Goal: Task Accomplishment & Management: Use online tool/utility

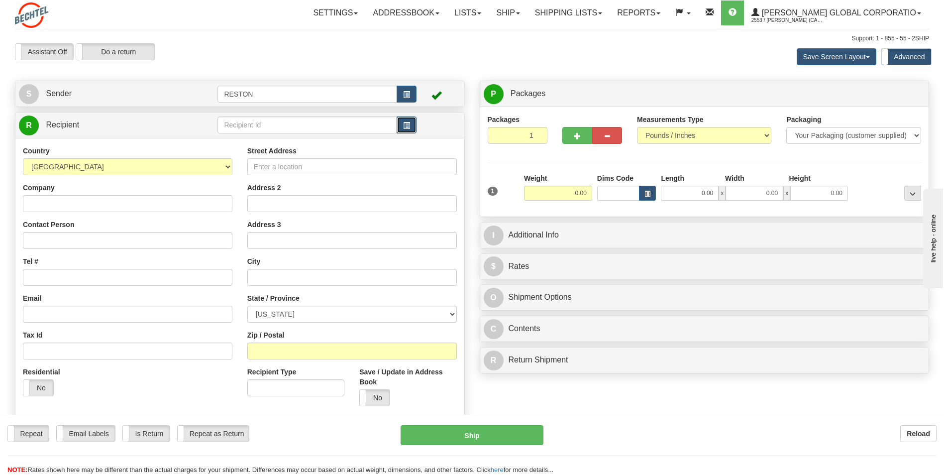
click at [404, 127] on span "button" at bounding box center [406, 125] width 7 height 6
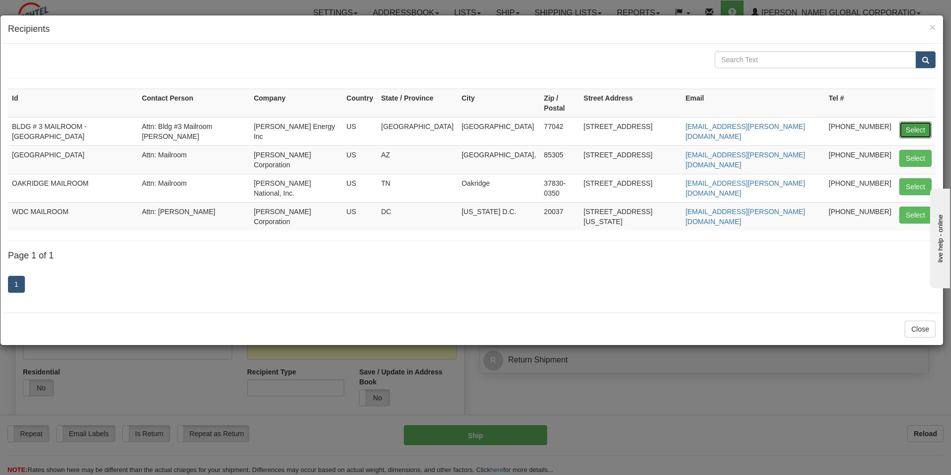
click at [916, 123] on button "Select" at bounding box center [916, 129] width 32 height 17
type input "BLDG # 3 MAILROOM - [GEOGRAPHIC_DATA]"
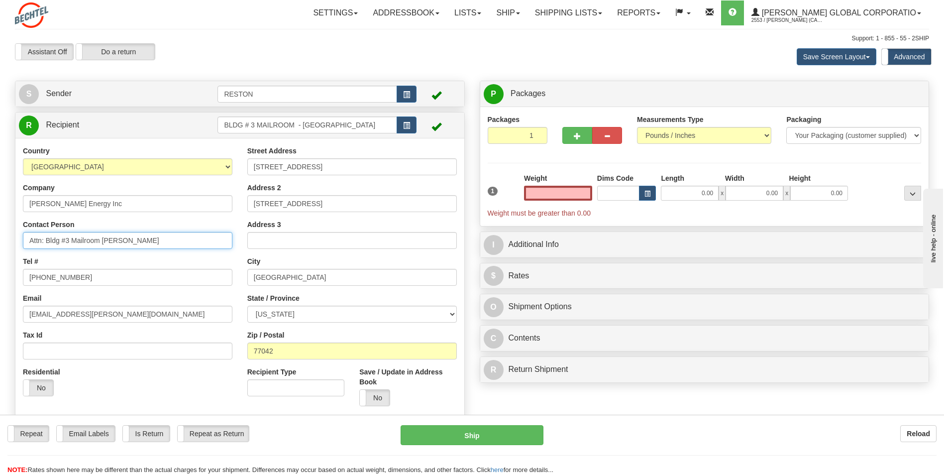
type input "0.00"
drag, startPoint x: 144, startPoint y: 240, endPoint x: 46, endPoint y: 236, distance: 98.1
click at [46, 236] on input "Attn: Bldg #3 Mailroom [PERSON_NAME]" at bounding box center [127, 240] width 209 height 17
click at [76, 238] on input "Attn:" at bounding box center [127, 240] width 209 height 17
type input "Attn: [PERSON_NAME] - [PERSON_NAME]"
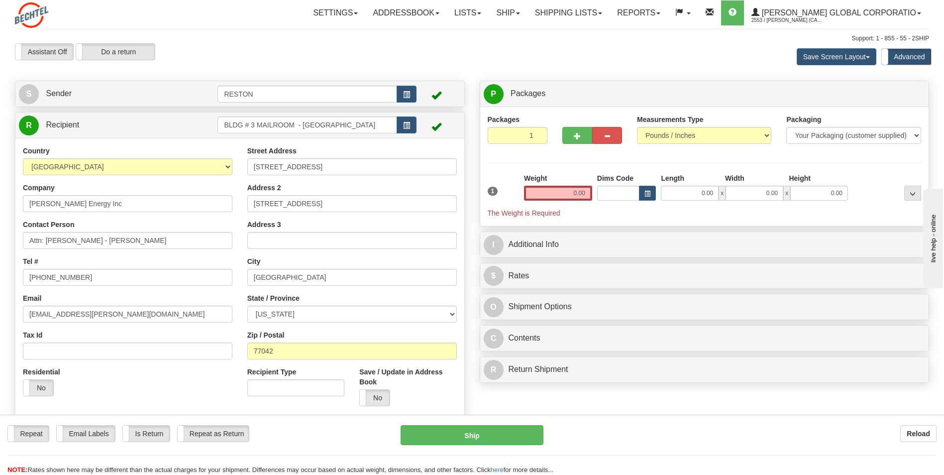
click at [302, 255] on div "Street Address [STREET_ADDRESS] Address 2 [STREET_ADDRESS] Address 3 City [GEOG…" at bounding box center [352, 280] width 224 height 268
drag, startPoint x: 574, startPoint y: 197, endPoint x: 581, endPoint y: 196, distance: 6.6
click at [581, 196] on input "0.00" at bounding box center [558, 193] width 68 height 15
type input "0.00"
click at [549, 181] on div "Weight 0.00" at bounding box center [558, 186] width 68 height 27
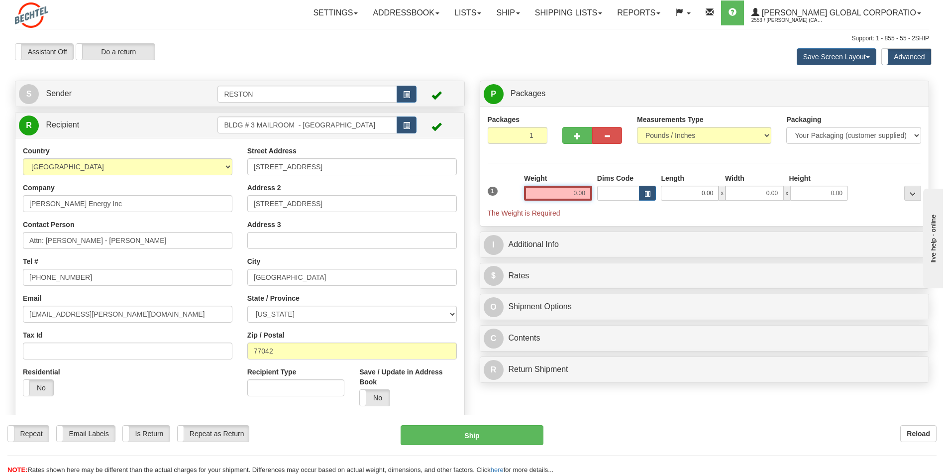
drag, startPoint x: 573, startPoint y: 196, endPoint x: 588, endPoint y: 193, distance: 15.7
click at [588, 193] on input "0.00" at bounding box center [558, 193] width 68 height 15
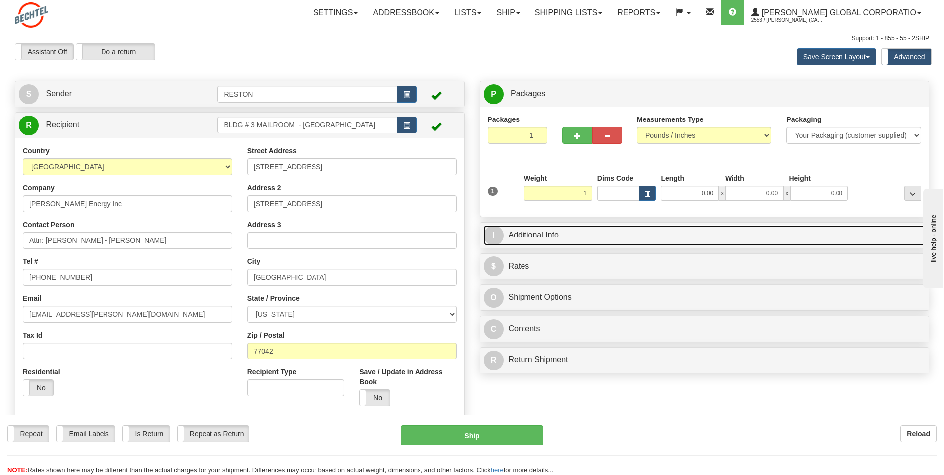
type input "1.00"
click at [576, 237] on link "I Additional Info" at bounding box center [705, 235] width 442 height 20
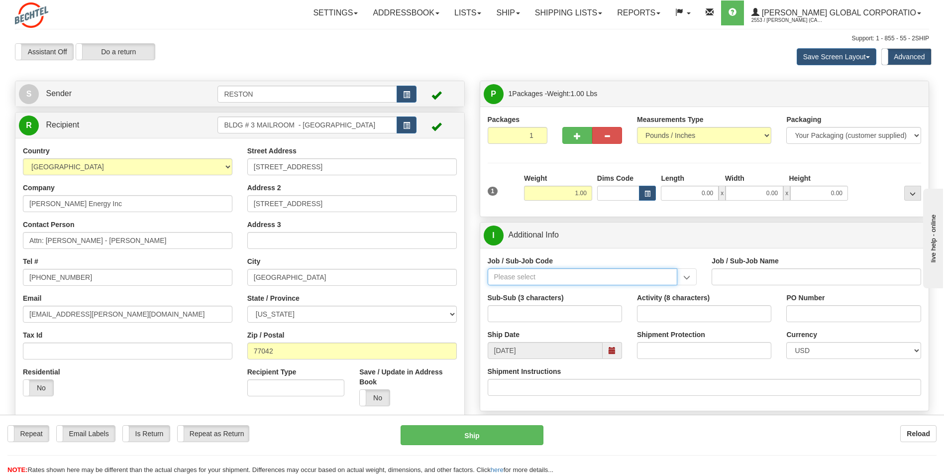
click at [583, 274] on input "Job / Sub-Job Code" at bounding box center [583, 276] width 190 height 17
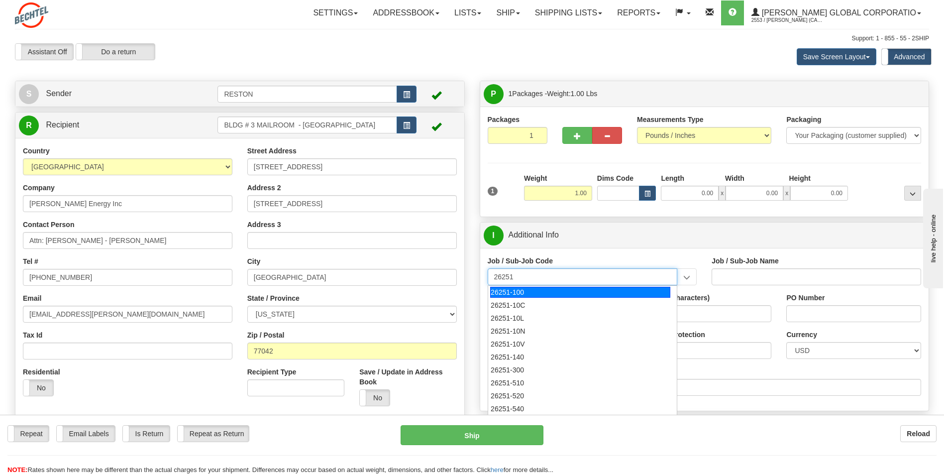
click at [545, 292] on div "26251-100" at bounding box center [580, 292] width 180 height 11
type input "26251-100"
type input "RIO GRANDE LNG TRAINS 1 & 2 - [GEOGRAPHIC_DATA] PROFESSIONA"
type input "26251-100"
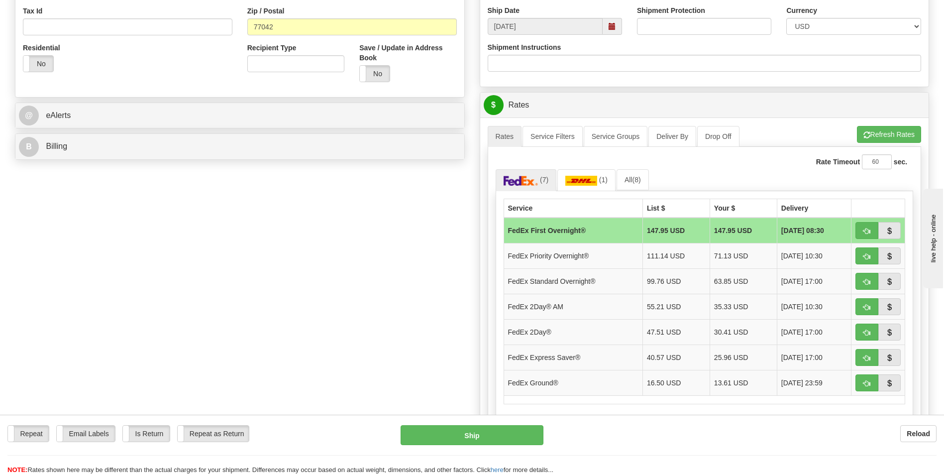
scroll to position [348, 0]
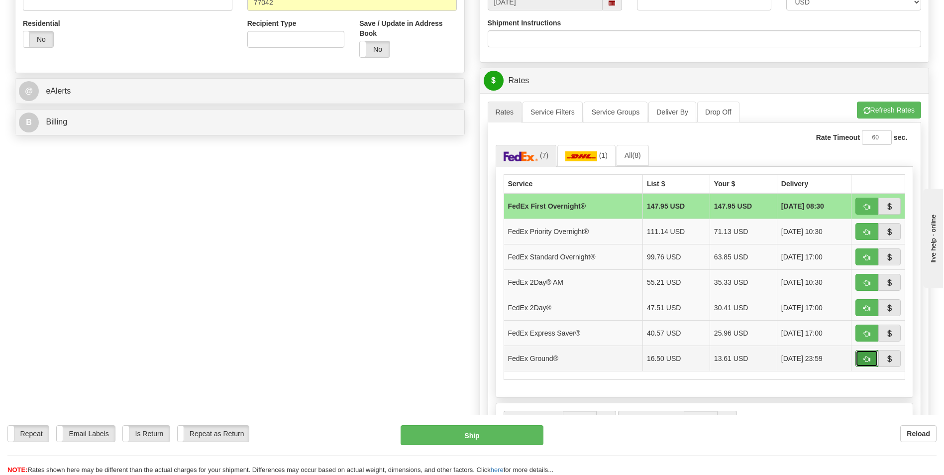
click at [872, 358] on button "button" at bounding box center [866, 358] width 23 height 17
type input "92"
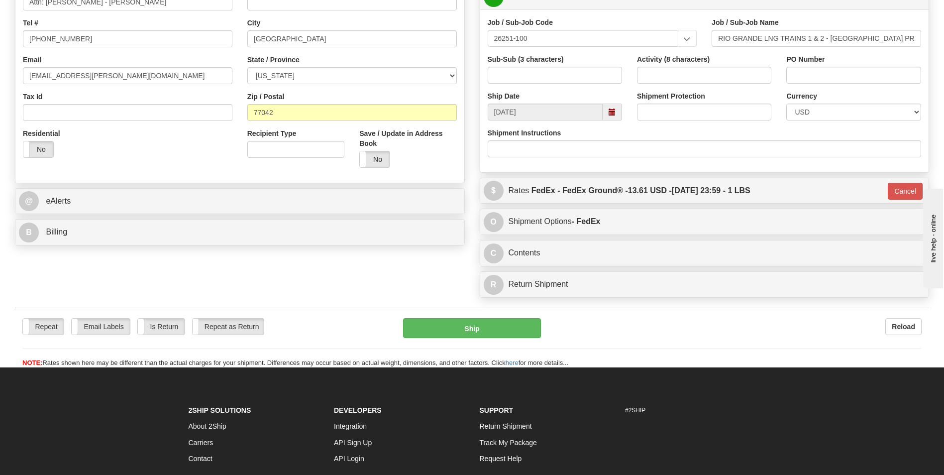
scroll to position [249, 0]
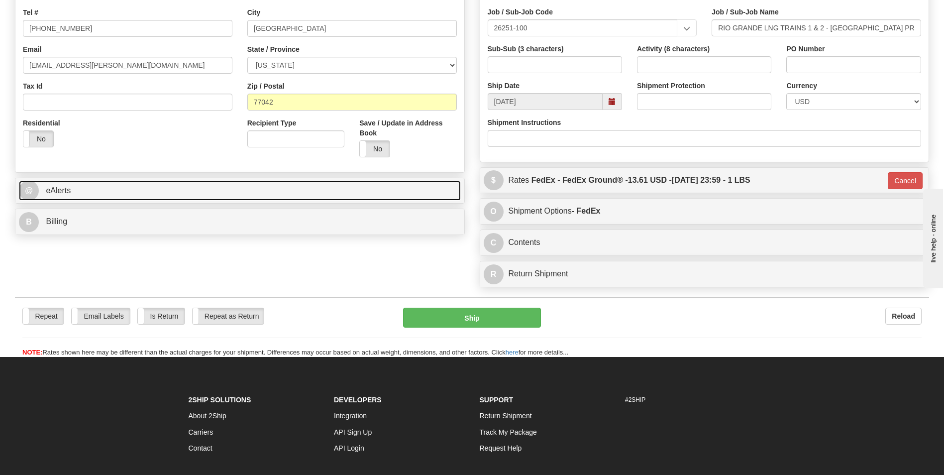
click at [256, 197] on link "@ eAlerts" at bounding box center [240, 191] width 442 height 20
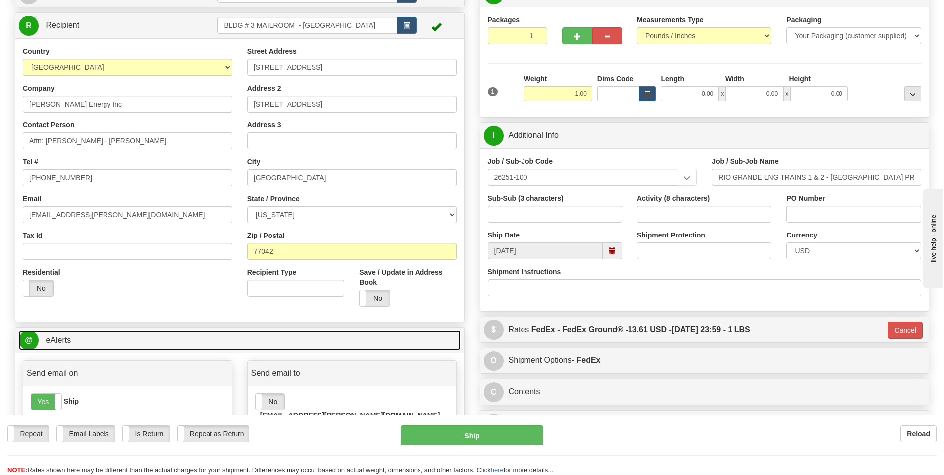
scroll to position [50, 0]
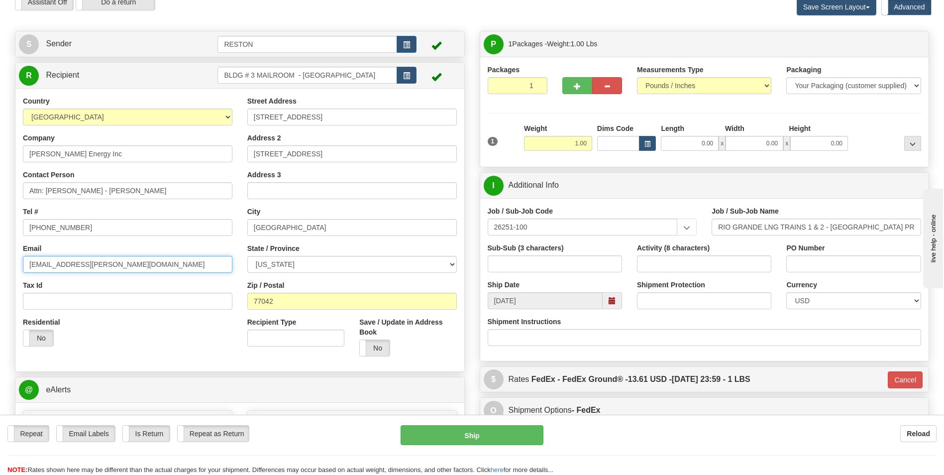
drag, startPoint x: 109, startPoint y: 259, endPoint x: 0, endPoint y: 260, distance: 109.5
click at [0, 260] on html "Training Course Close Toggle navigation Settings Shipping Preferences New Sende…" at bounding box center [472, 187] width 944 height 475
paste input "mrlopezo@b"
type input "[EMAIL_ADDRESS][PERSON_NAME][DOMAIN_NAME]"
click at [82, 228] on input "[PHONE_NUMBER]" at bounding box center [127, 227] width 209 height 17
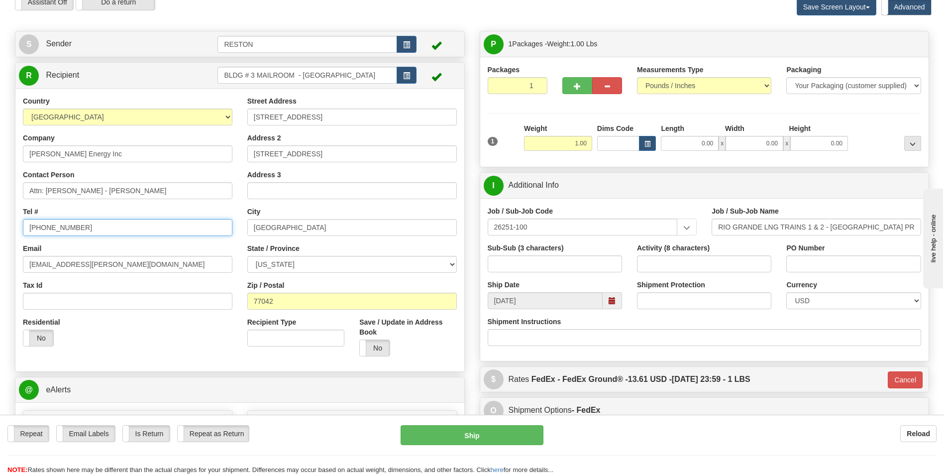
drag, startPoint x: 78, startPoint y: 227, endPoint x: -2, endPoint y: 227, distance: 80.1
click at [0, 227] on html "Training Course Close Toggle navigation Settings Shipping Preferences New Sende…" at bounding box center [472, 187] width 944 height 475
paste input "1 713235339"
click at [34, 227] on input "1 7132353392" at bounding box center [127, 227] width 209 height 17
click at [40, 229] on input "7132353392" at bounding box center [127, 227] width 209 height 17
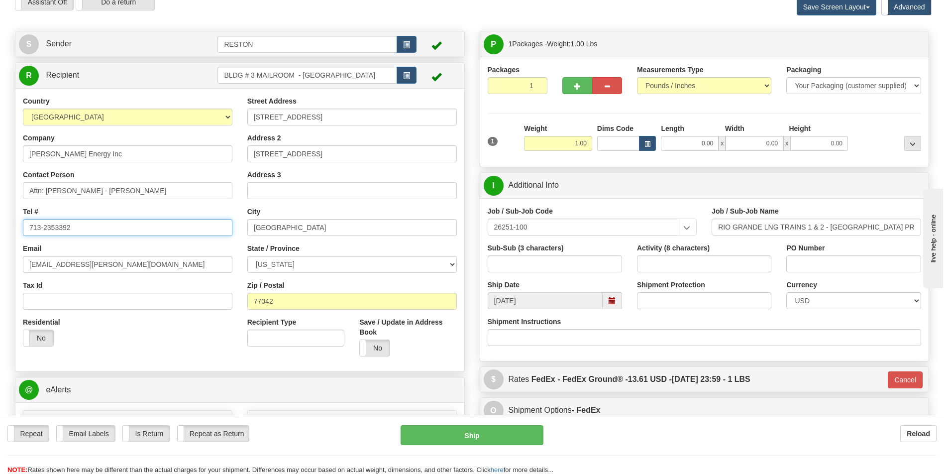
click at [54, 228] on input "713-2353392" at bounding box center [127, 227] width 209 height 17
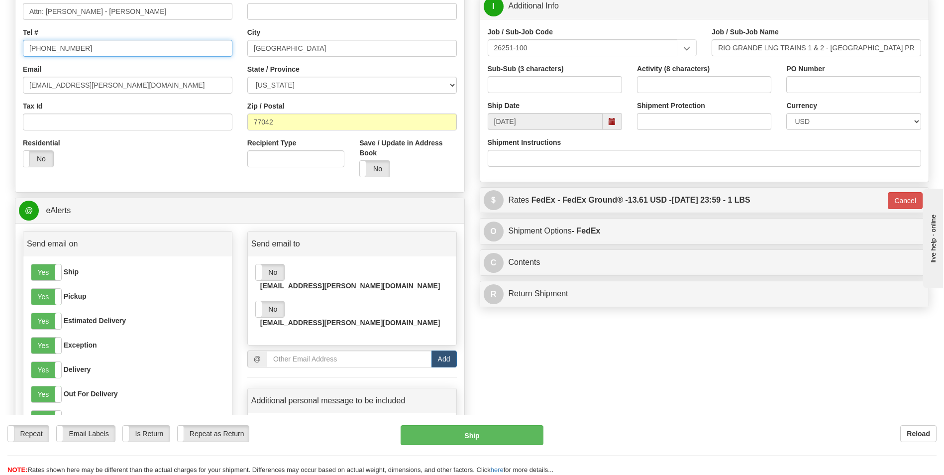
scroll to position [249, 0]
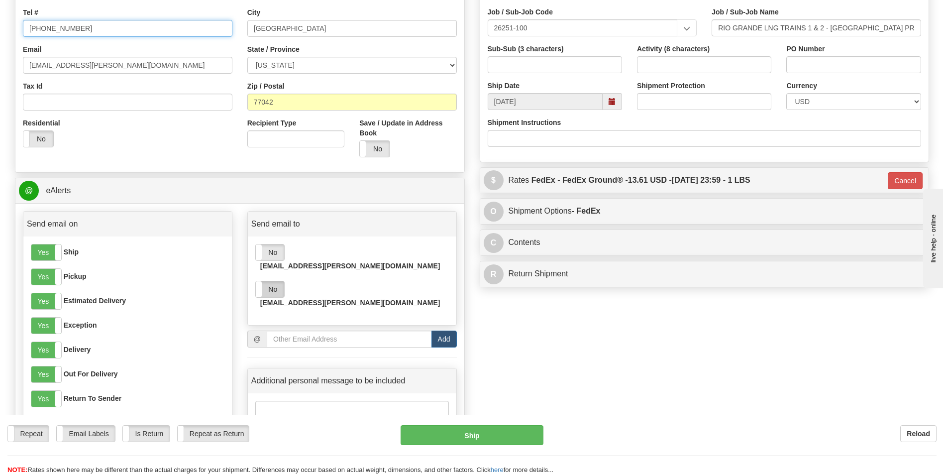
type input "[PHONE_NUMBER]"
click at [276, 281] on label "No" at bounding box center [270, 289] width 28 height 16
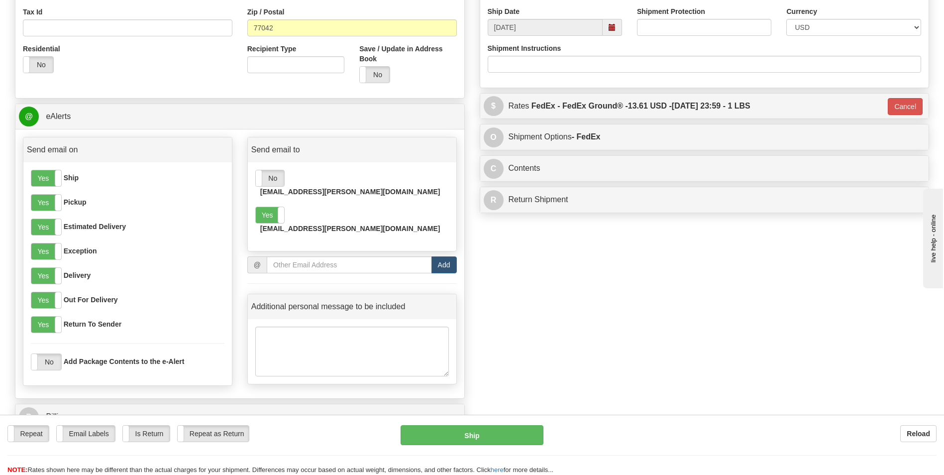
scroll to position [299, 0]
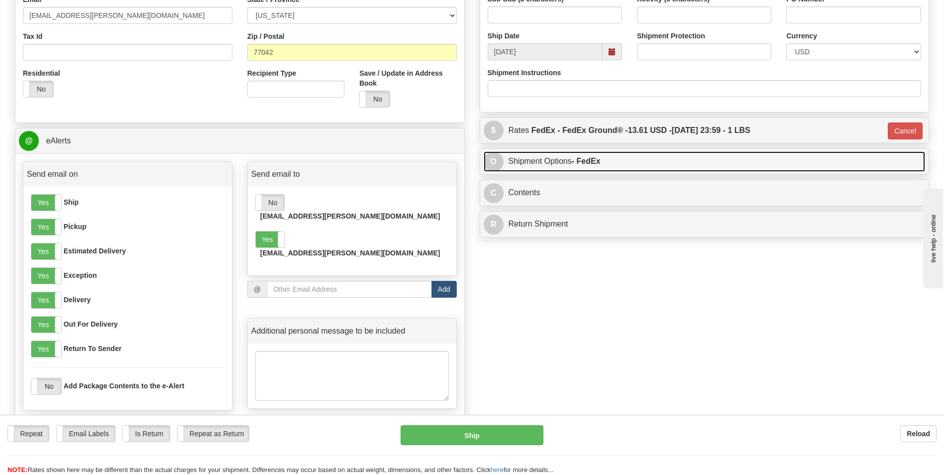
click at [564, 164] on link "O Shipment Options - FedEx" at bounding box center [705, 161] width 442 height 20
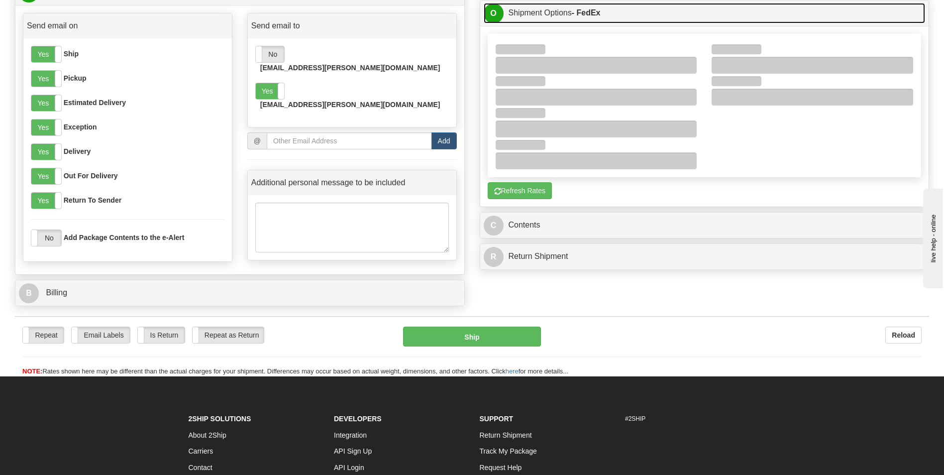
scroll to position [448, 0]
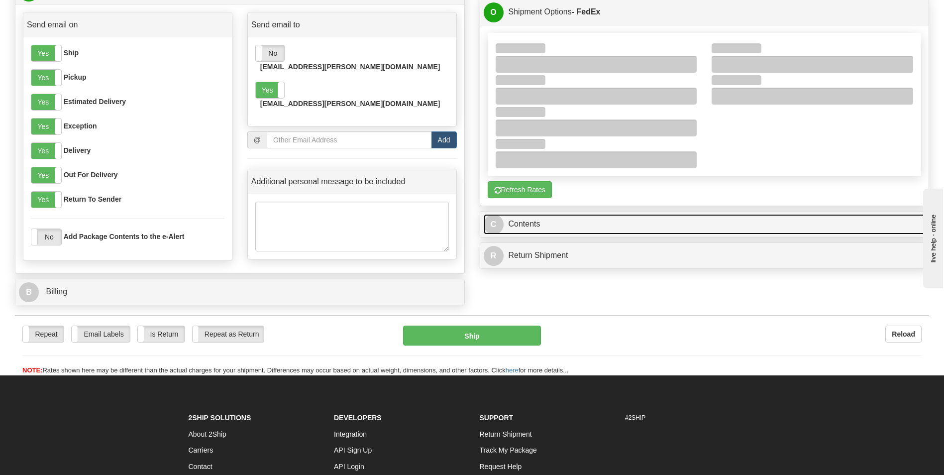
click at [544, 227] on link "C Contents" at bounding box center [705, 224] width 442 height 20
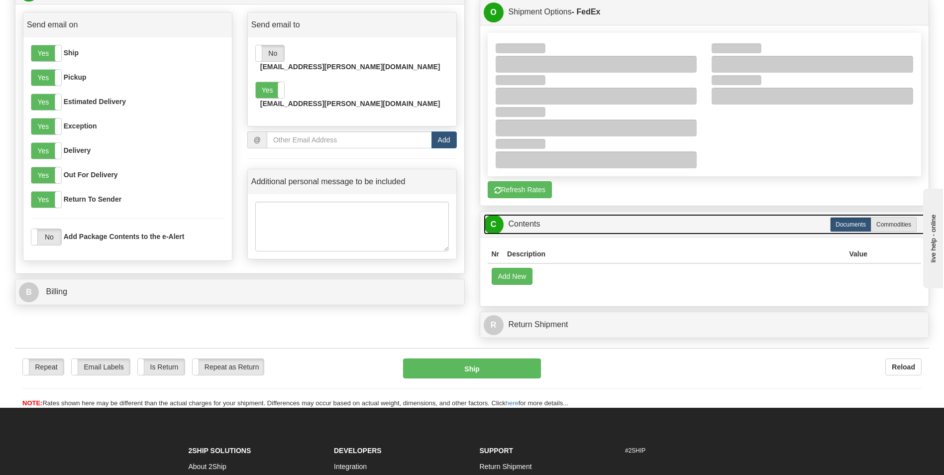
scroll to position [498, 0]
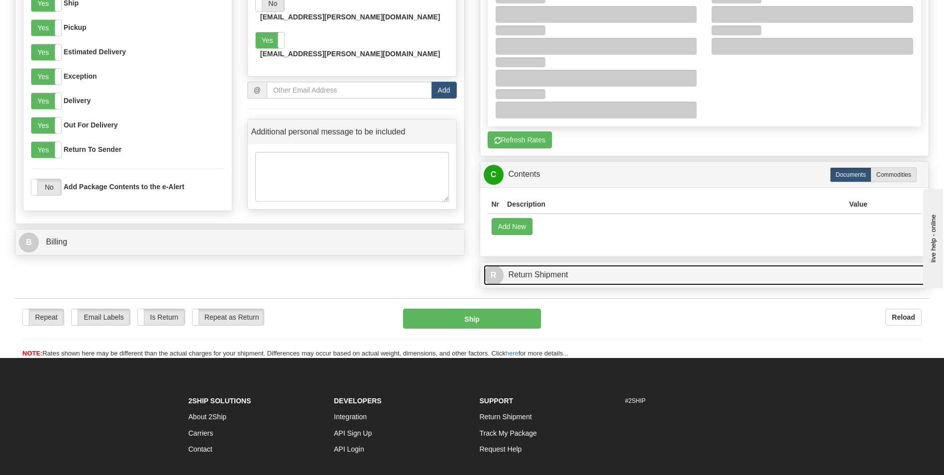
click at [571, 277] on link "R Return Shipment" at bounding box center [705, 275] width 442 height 20
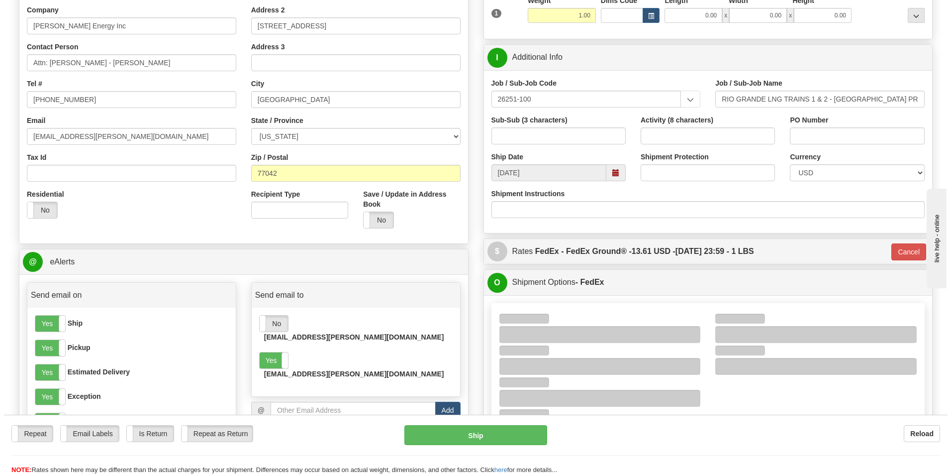
scroll to position [299, 0]
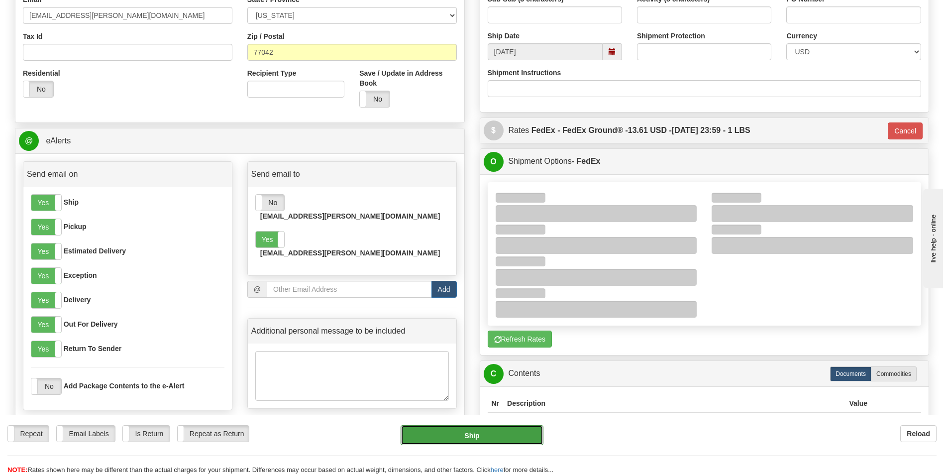
click at [493, 434] on button "Ship" at bounding box center [472, 435] width 142 height 20
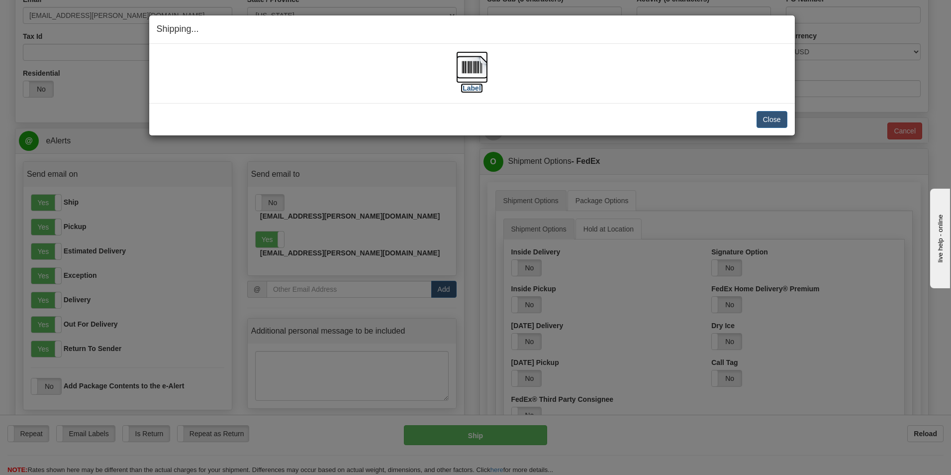
click at [467, 90] on label "[Label]" at bounding box center [472, 88] width 23 height 10
